Goal: Complete application form: Complete application form

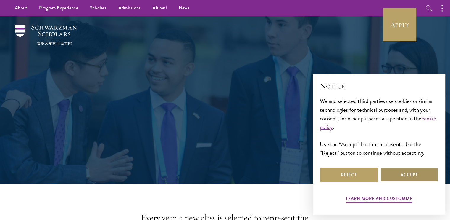
click at [412, 176] on button "Accept" at bounding box center [409, 174] width 58 height 14
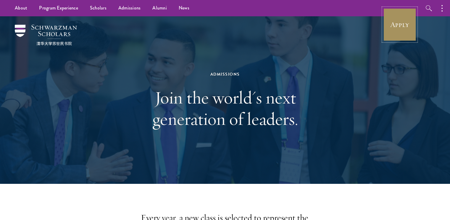
click at [393, 20] on link "Apply" at bounding box center [399, 24] width 33 height 33
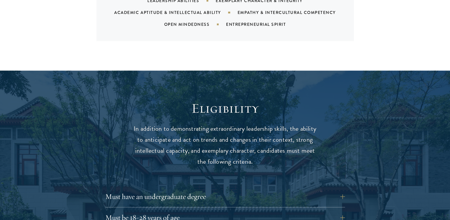
scroll to position [789, 0]
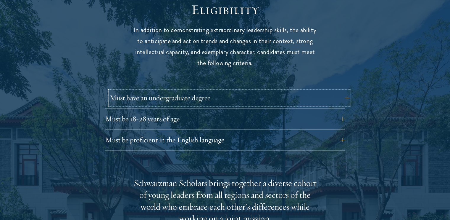
click at [168, 91] on button "Must have an undergraduate degree" at bounding box center [230, 98] width 240 height 14
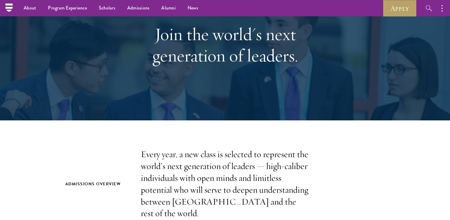
scroll to position [0, 0]
